Goal: Navigation & Orientation: Find specific page/section

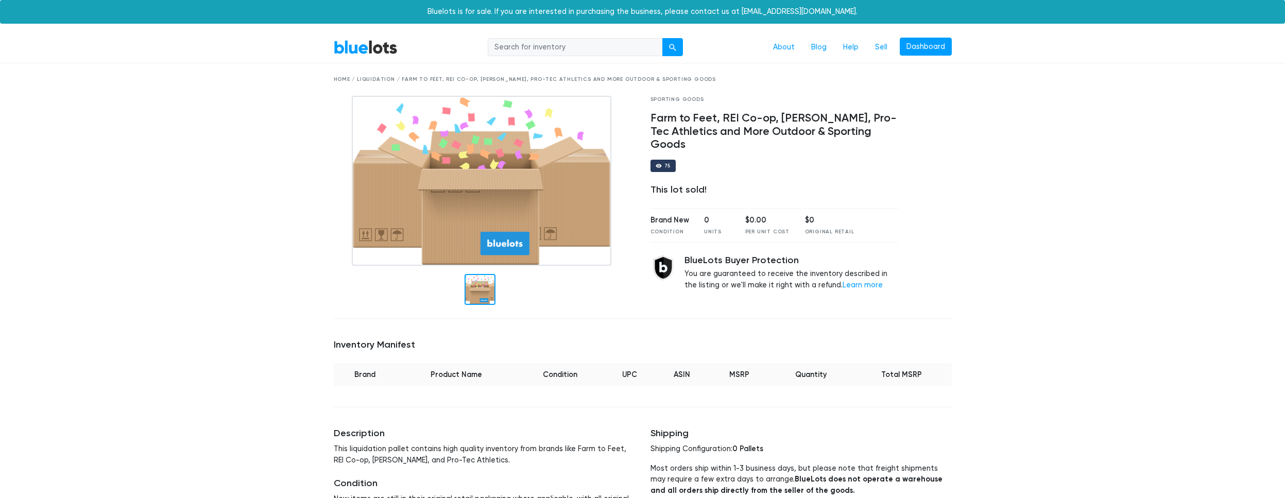
click at [216, 55] on nav "BlueLots About Blog Help Sell Dashboard" at bounding box center [642, 47] width 1285 height 31
click at [365, 47] on link "BlueLots" at bounding box center [366, 47] width 64 height 15
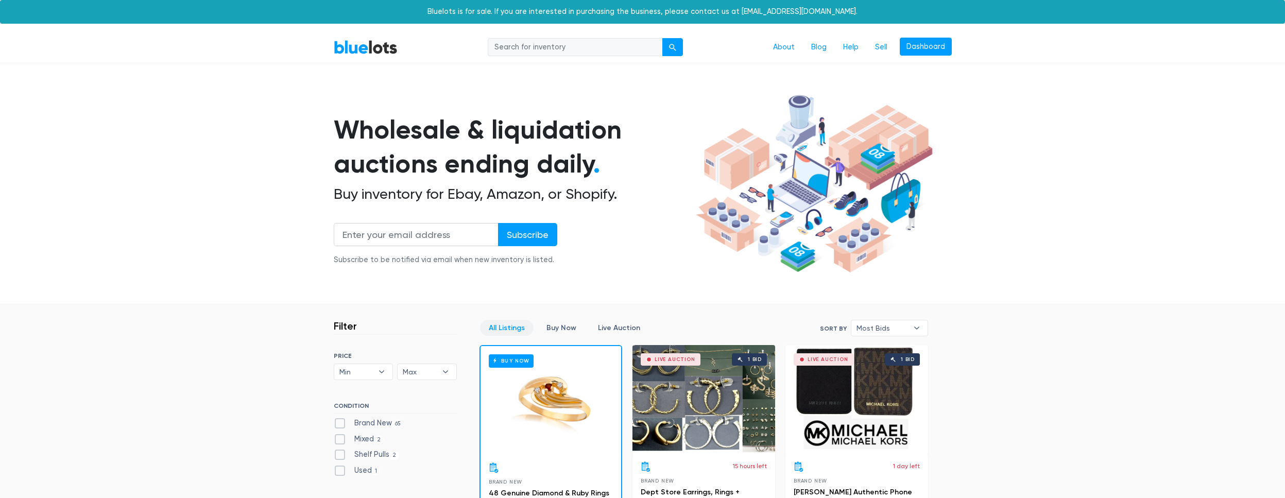
click at [194, 139] on section "Wholesale & liquidation auctions ending daily . Buy inventory for Ebay, Amazon,…" at bounding box center [642, 197] width 1285 height 215
click at [381, 38] on div "BlueLots About Blog Help Sell Dashboard" at bounding box center [642, 48] width 633 height 20
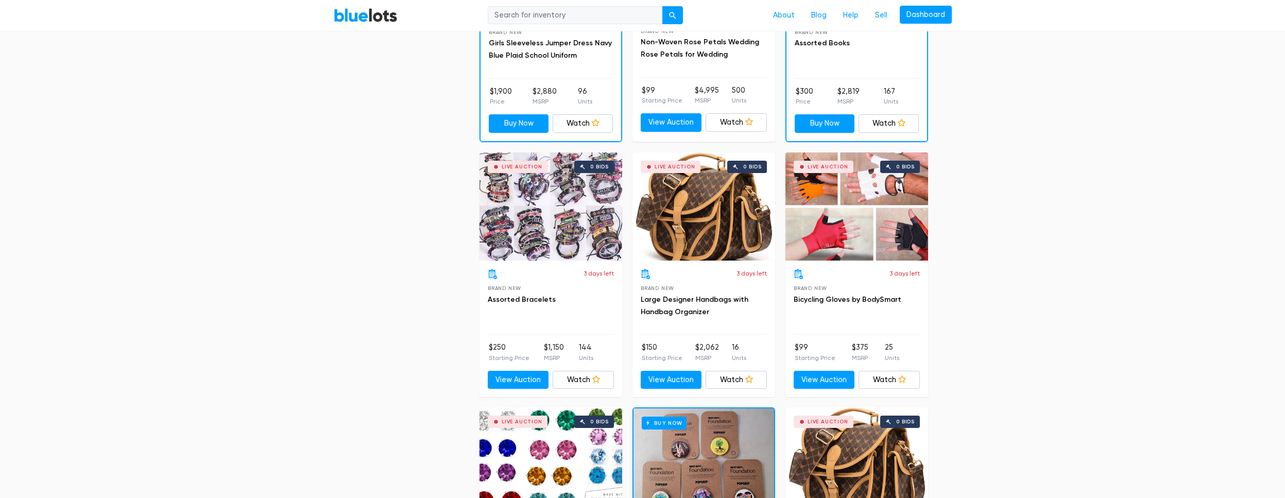
scroll to position [1524, 0]
